Goal: Transaction & Acquisition: Download file/media

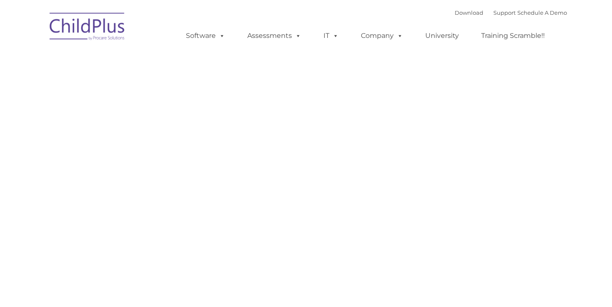
type input ""
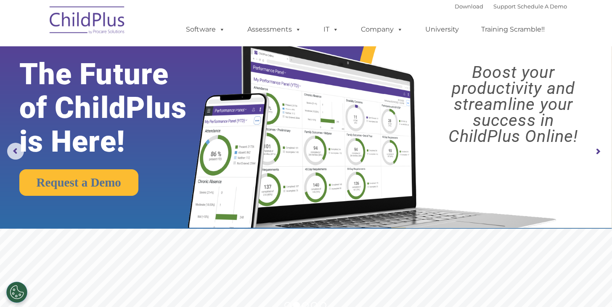
click at [106, 20] on img at bounding box center [87, 21] width 84 height 42
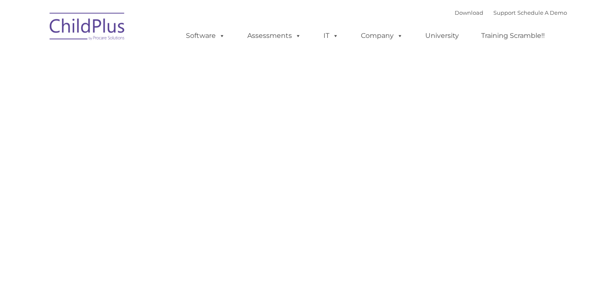
type input ""
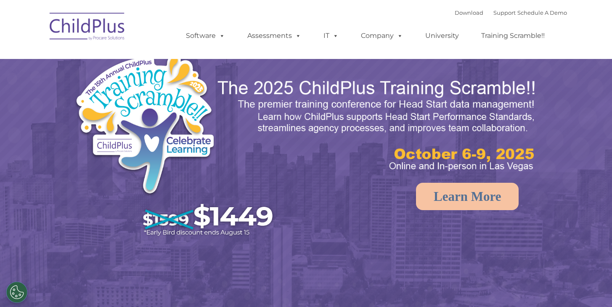
select select "MEDIUM"
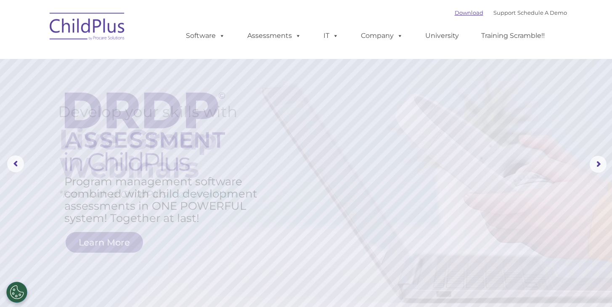
click at [467, 13] on link "Download" at bounding box center [469, 12] width 29 height 7
